Goal: Information Seeking & Learning: Check status

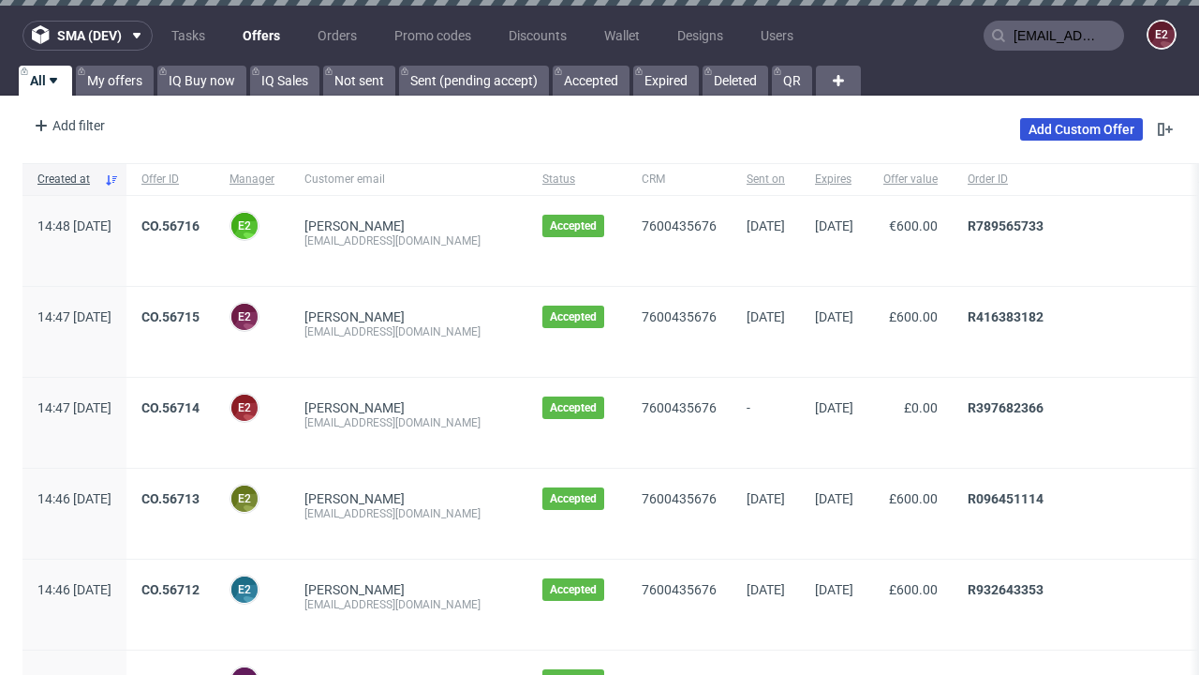
scroll to position [0, 27]
type input "[EMAIL_ADDRESS][DOMAIN_NAME]"
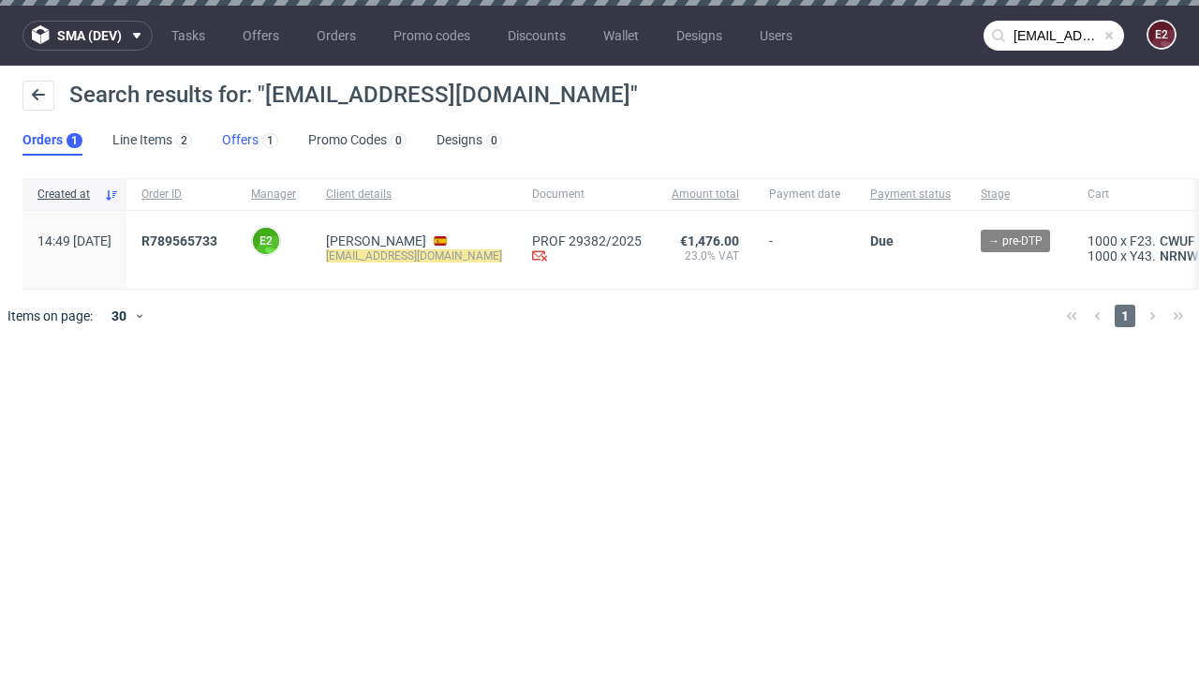
click at [250, 141] on link "Offers 1" at bounding box center [250, 141] width 56 height 30
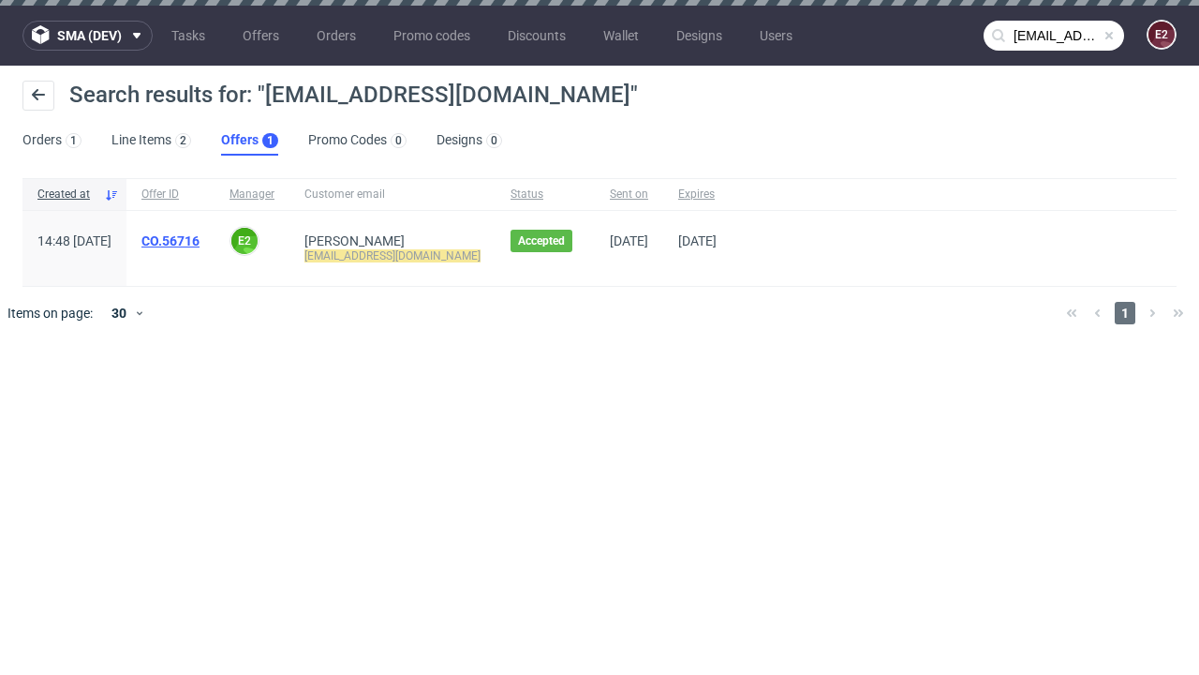
click at [200, 241] on link "CO.56716" at bounding box center [170, 240] width 58 height 15
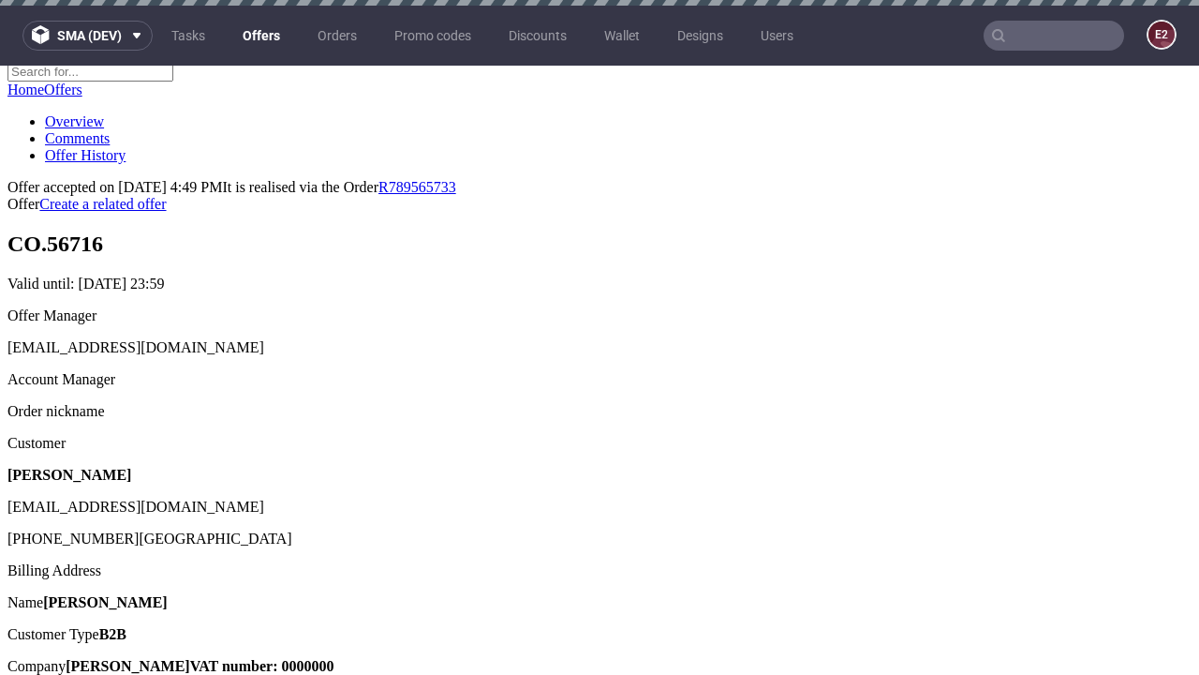
scroll to position [6, 0]
